Goal: Information Seeking & Learning: Learn about a topic

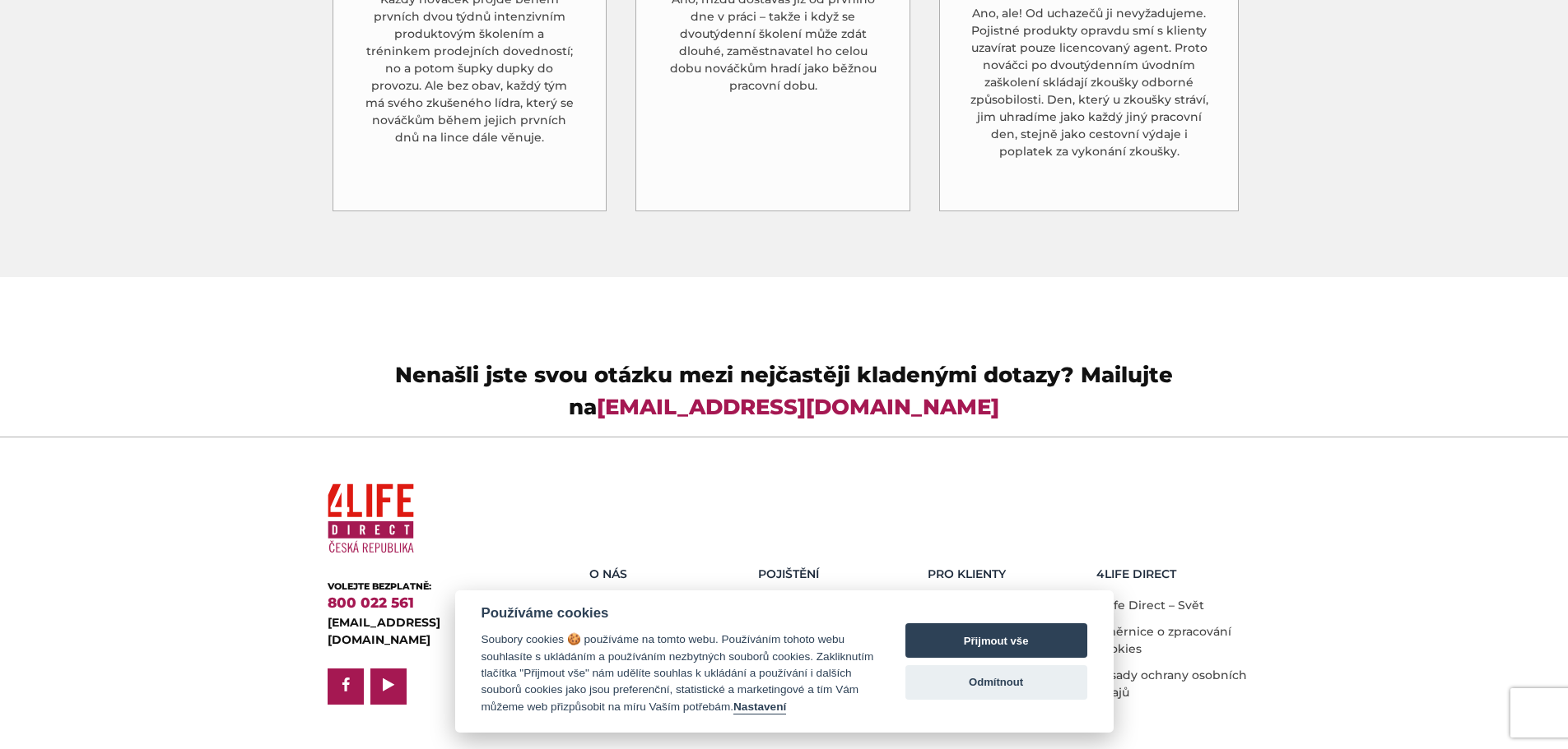
scroll to position [4709, 0]
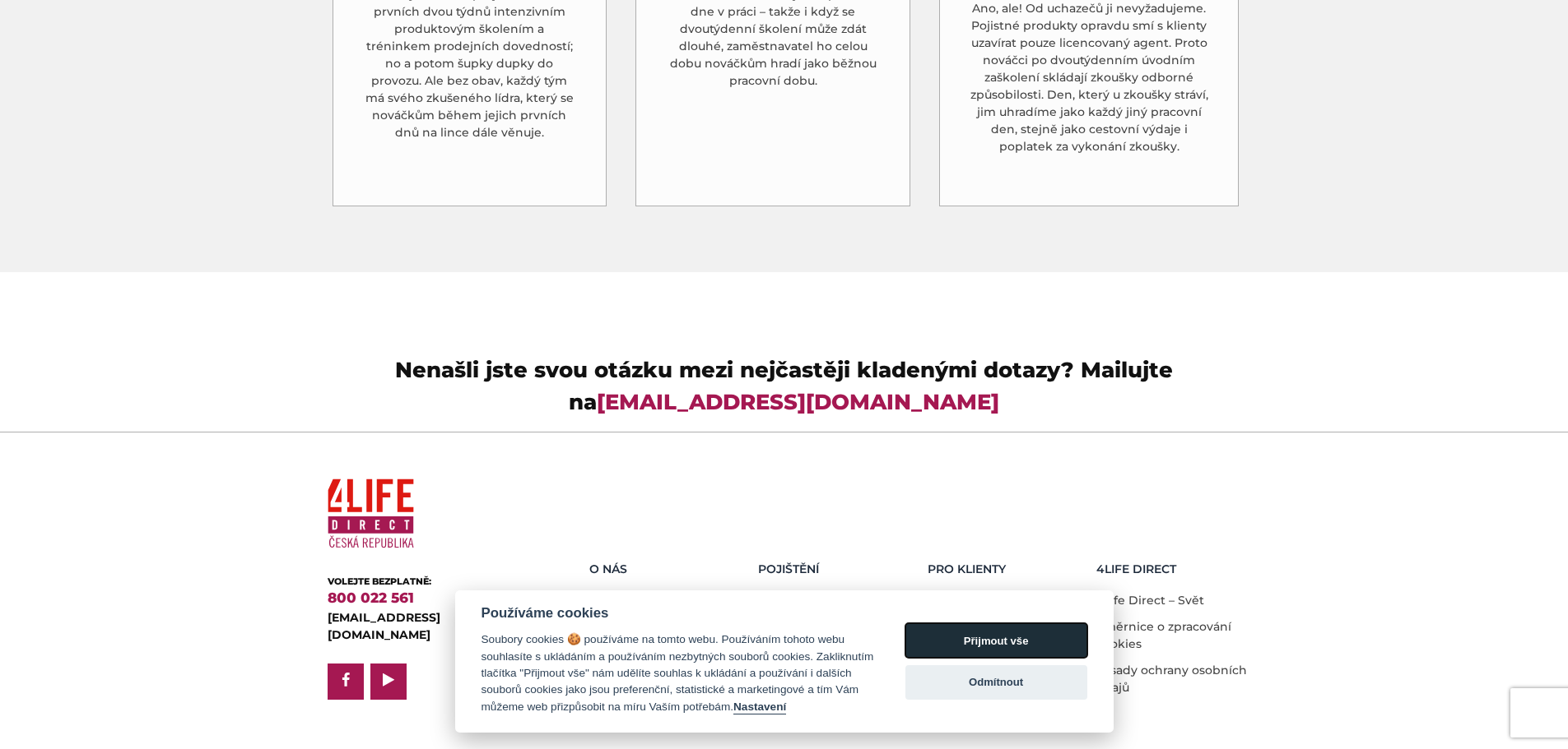
click at [1048, 634] on button "Přijmout vše" at bounding box center [996, 641] width 182 height 35
checkbox input "true"
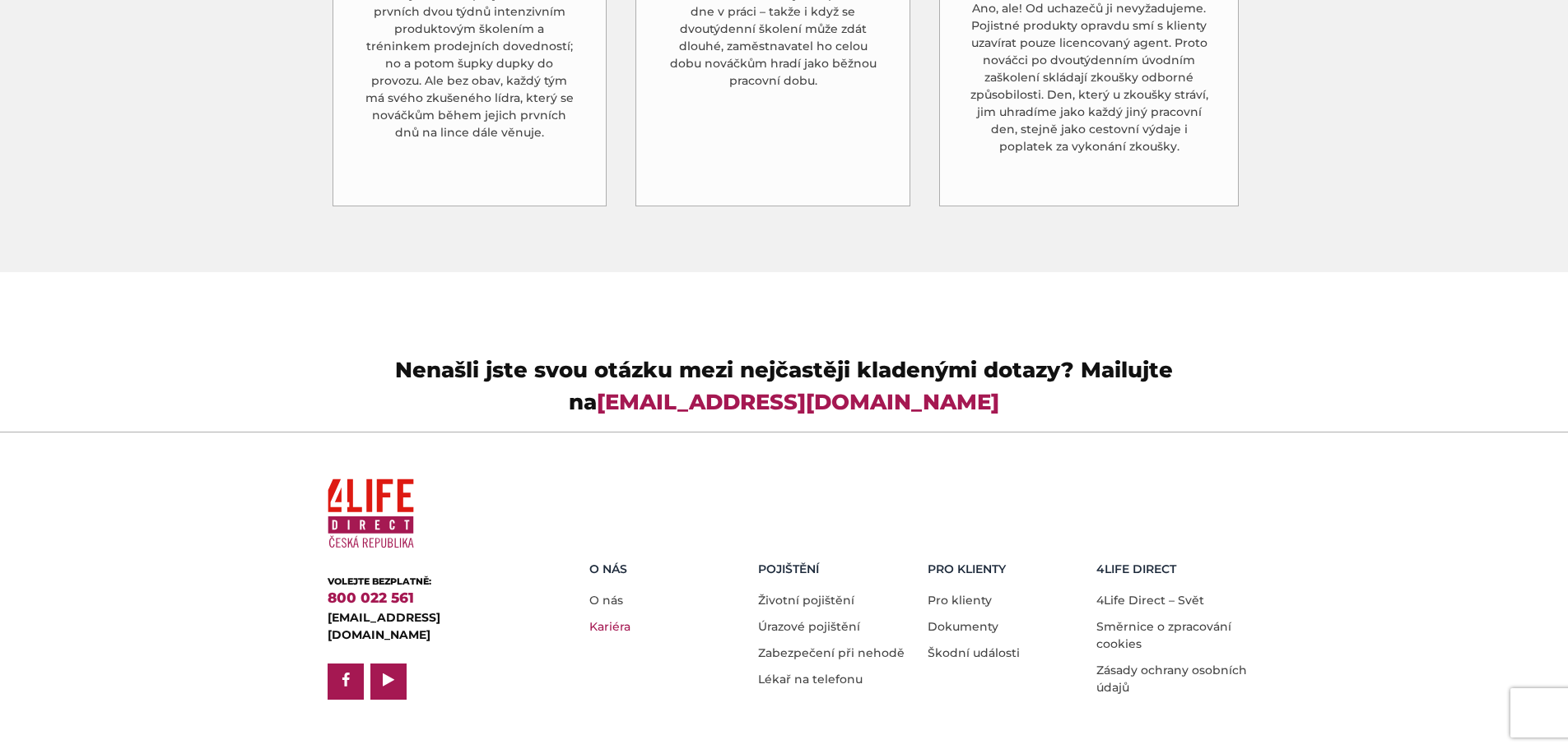
click at [594, 619] on link "Kariéra" at bounding box center [609, 626] width 41 height 15
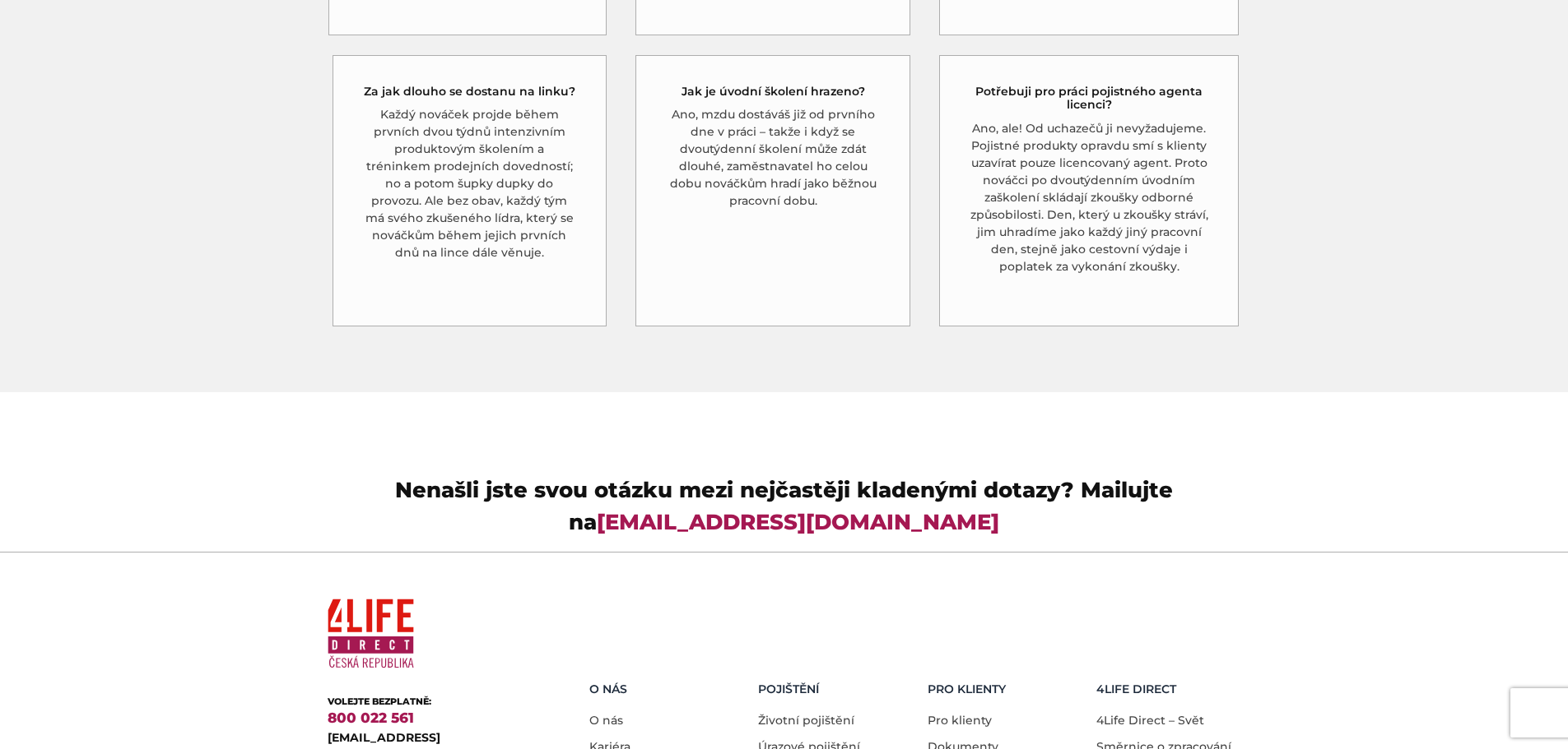
scroll to position [4709, 0]
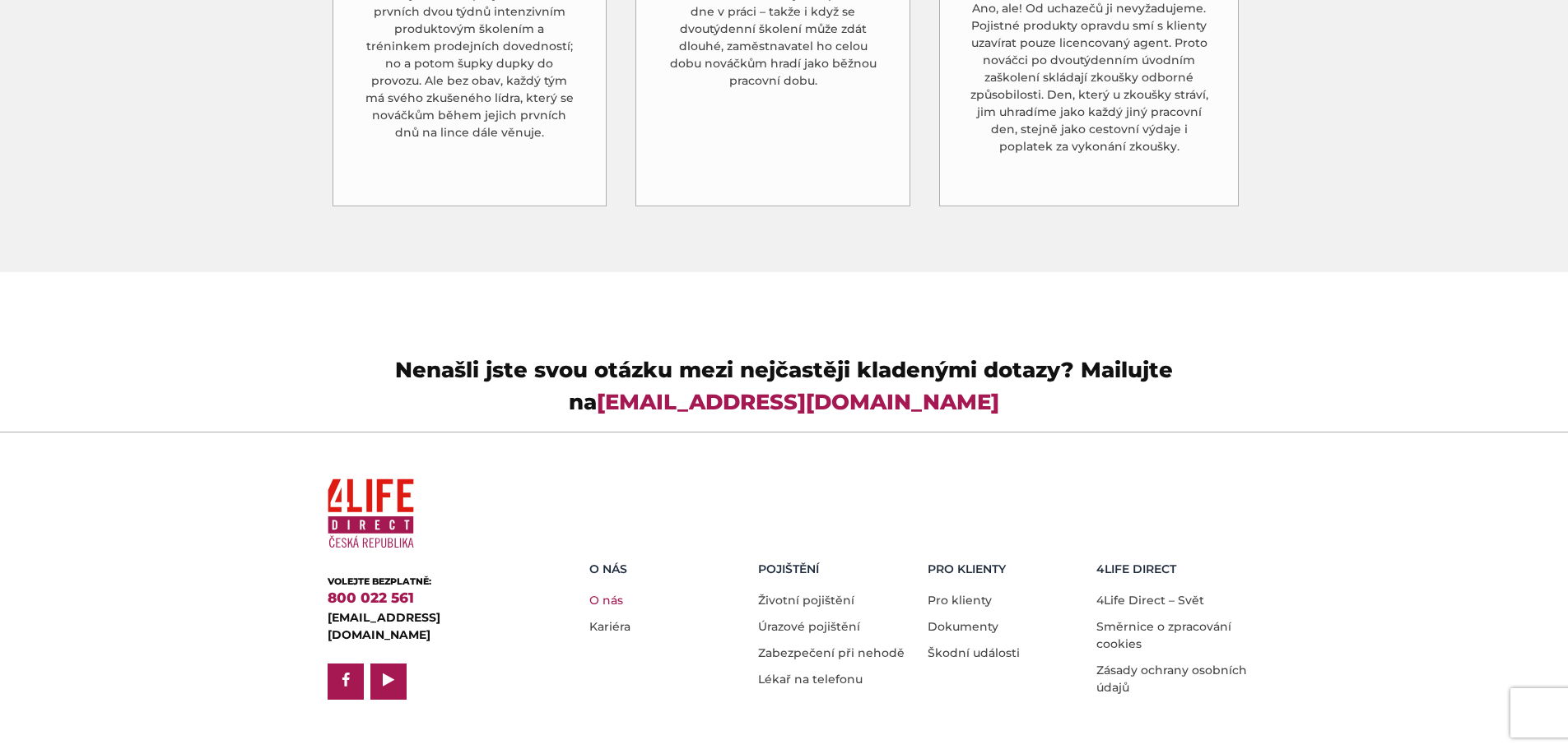
click at [613, 593] on link "O nás" at bounding box center [606, 600] width 34 height 15
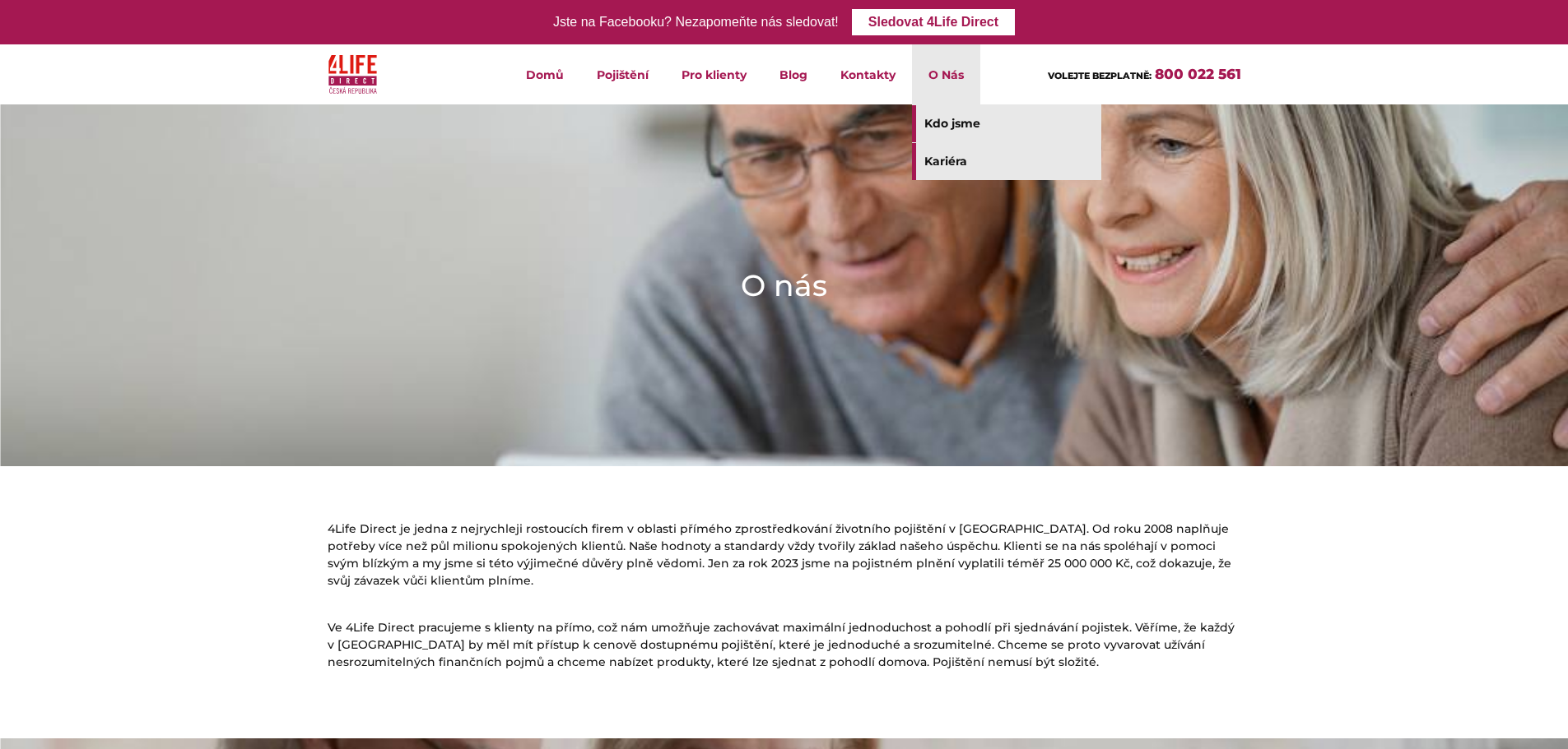
click at [938, 163] on link "Kariéra" at bounding box center [1007, 161] width 189 height 37
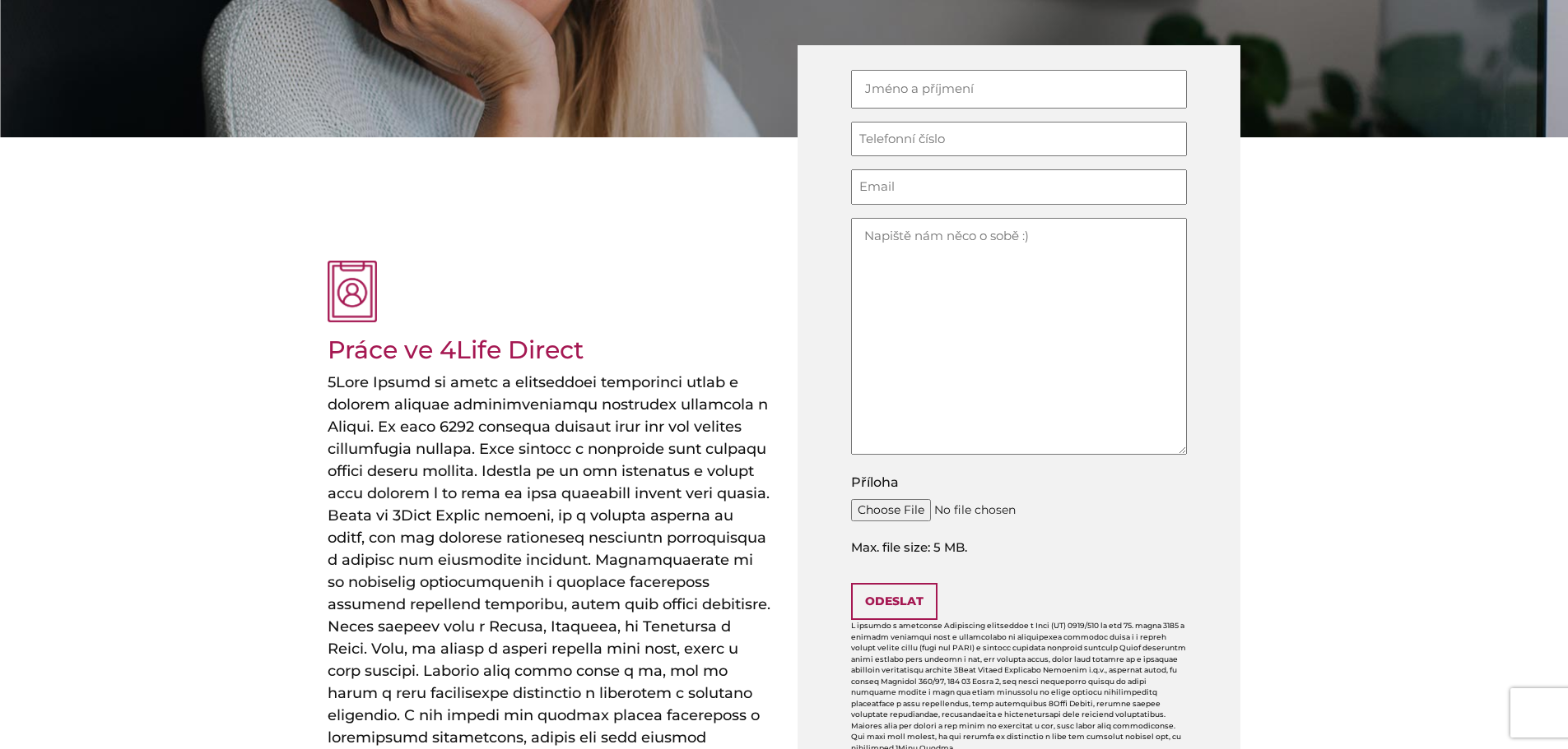
scroll to position [576, 0]
